Goal: Register for event/course

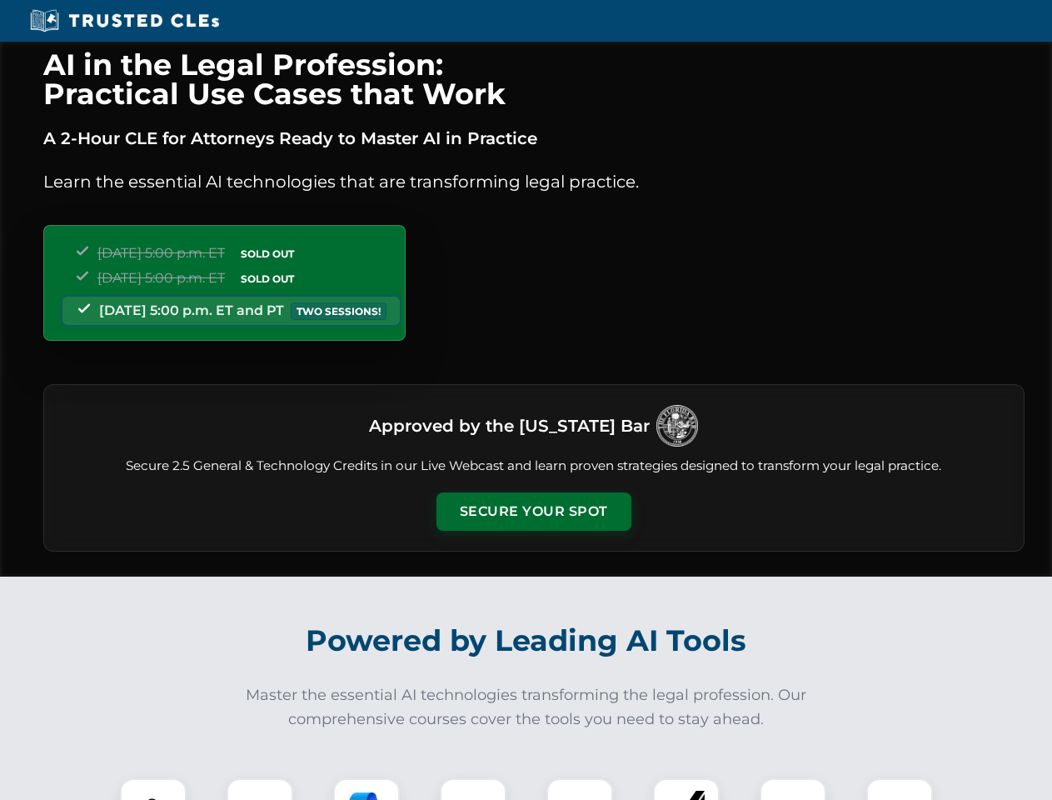
click at [533, 512] on button "Secure Your Spot" at bounding box center [534, 511] width 195 height 38
click at [153, 789] on img at bounding box center [153, 811] width 48 height 48
click at [260, 789] on div at bounding box center [260, 811] width 67 height 67
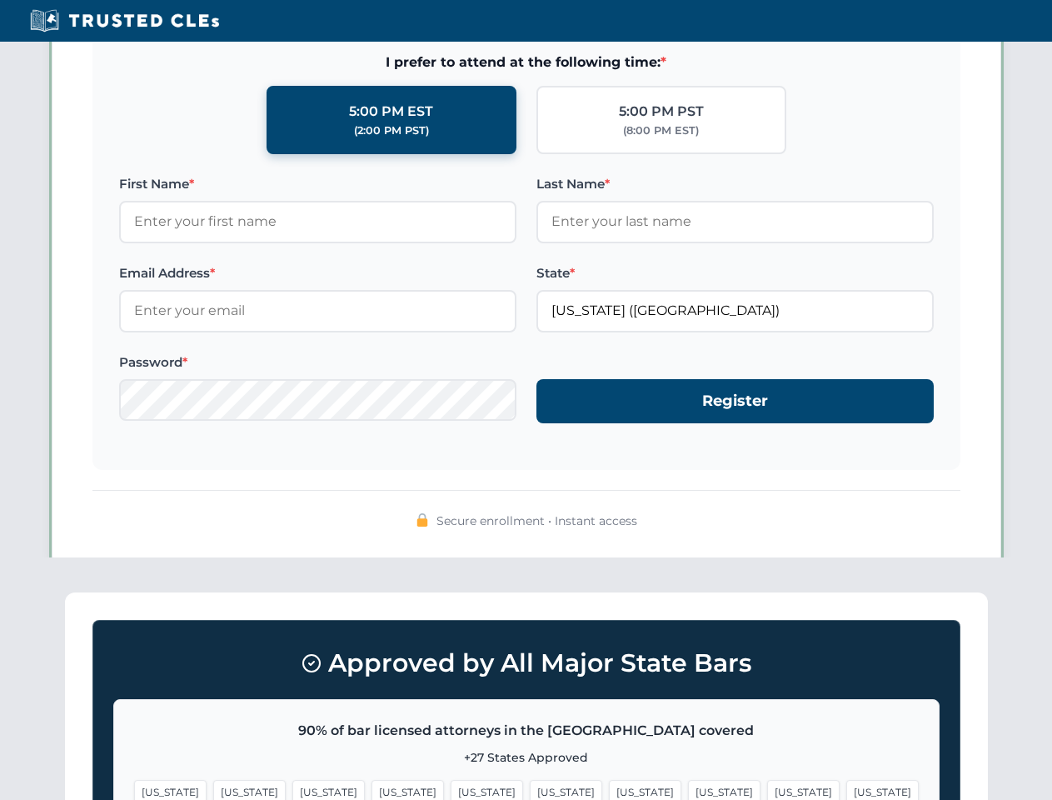
click at [767, 789] on span "[US_STATE]" at bounding box center [803, 792] width 72 height 24
